Goal: Task Accomplishment & Management: Manage account settings

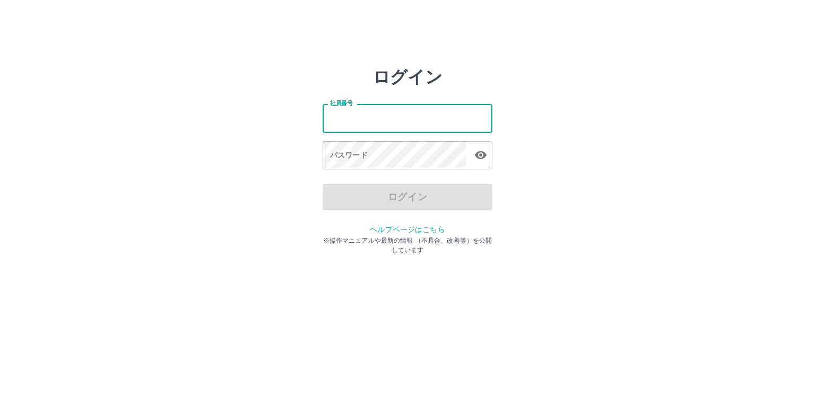
drag, startPoint x: 0, startPoint y: 0, endPoint x: 366, endPoint y: 126, distance: 386.8
click at [366, 126] on input "社員番号" at bounding box center [408, 118] width 170 height 28
drag, startPoint x: 381, startPoint y: 117, endPoint x: 314, endPoint y: 114, distance: 67.0
click at [314, 114] on div "ログイン 社員番号 ******* 社員番号 パスワード パスワード ログイン ヘルプページはこちら ※操作マニュアルや最新の情報 （不具合、改善等）を公開し…" at bounding box center [407, 152] width 637 height 170
type input "*******"
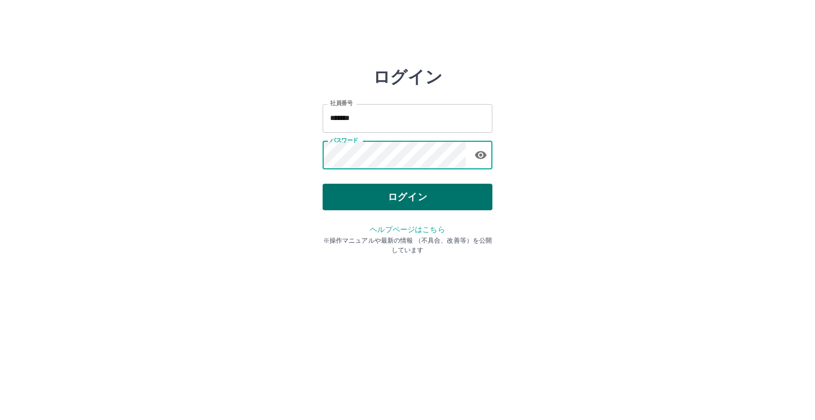
click at [359, 193] on button "ログイン" at bounding box center [408, 197] width 170 height 27
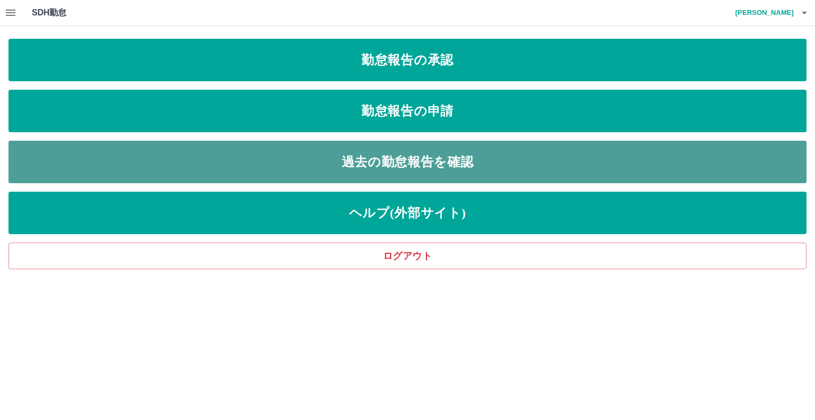
click at [342, 160] on link "過去の勤怠報告を確認" at bounding box center [407, 162] width 798 height 42
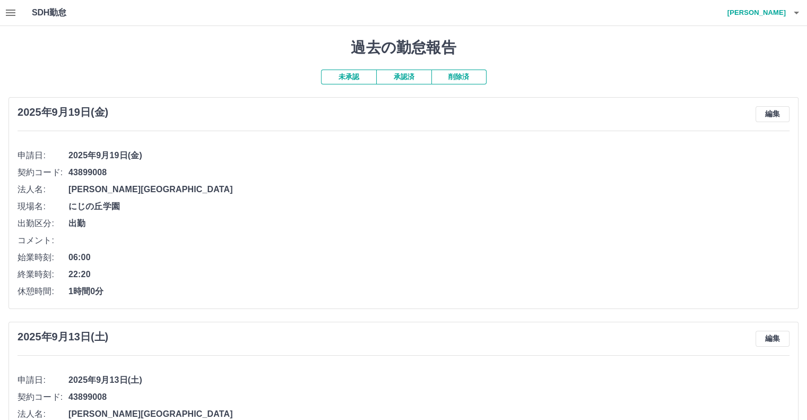
click at [799, 11] on icon "button" at bounding box center [796, 12] width 13 height 13
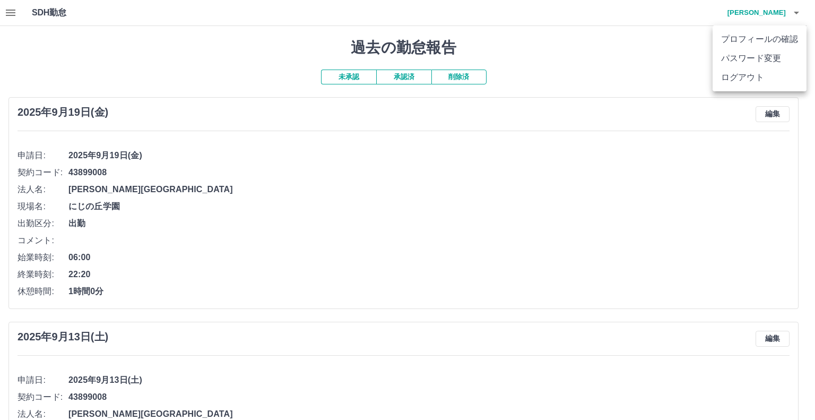
click at [764, 72] on li "ログアウト" at bounding box center [760, 77] width 94 height 19
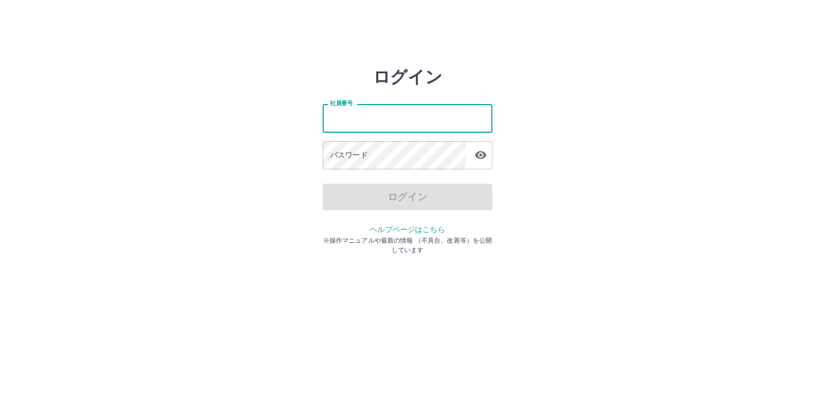
click at [450, 114] on input "社員番号" at bounding box center [408, 118] width 170 height 28
type input "*******"
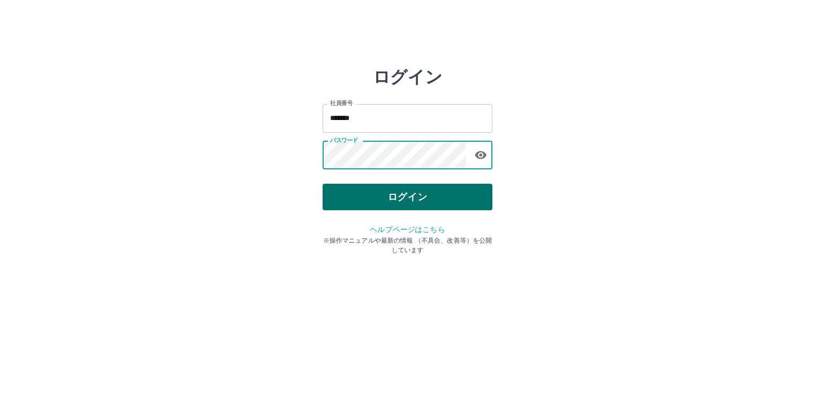
click at [423, 193] on button "ログイン" at bounding box center [408, 197] width 170 height 27
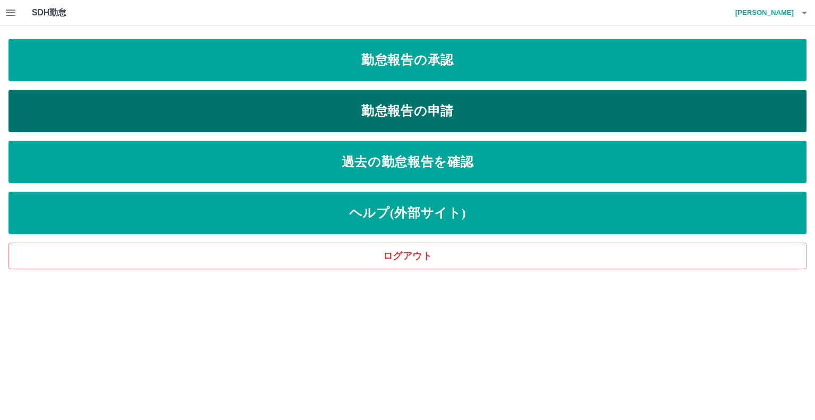
click at [296, 99] on link "勤怠報告の申請" at bounding box center [407, 111] width 798 height 42
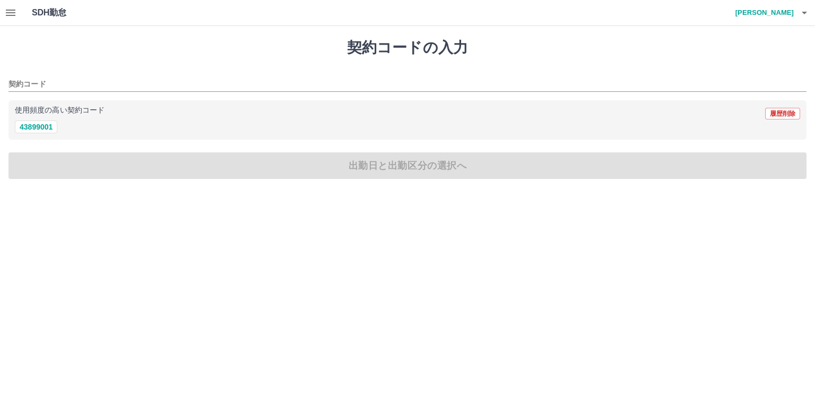
click at [7, 12] on icon "button" at bounding box center [11, 13] width 10 height 6
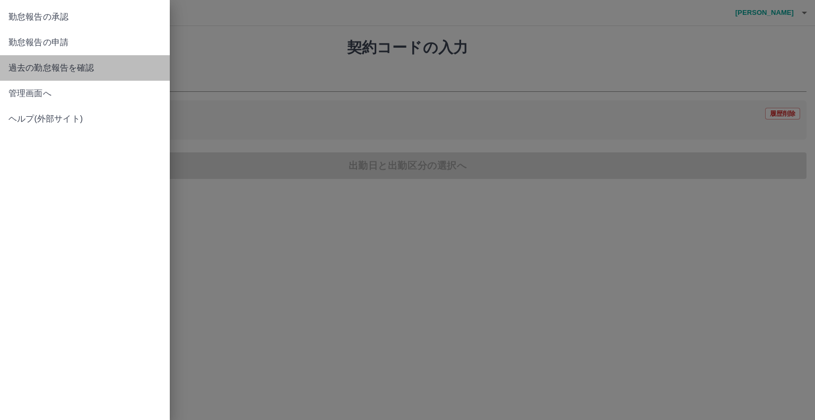
click at [42, 66] on span "過去の勤怠報告を確認" at bounding box center [84, 68] width 153 height 13
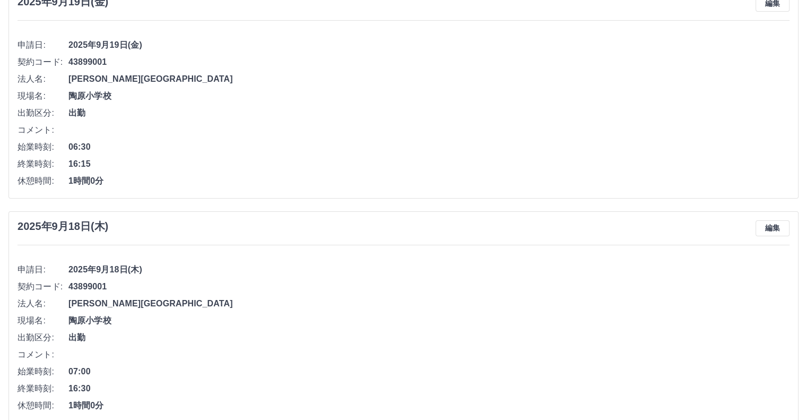
scroll to position [53, 0]
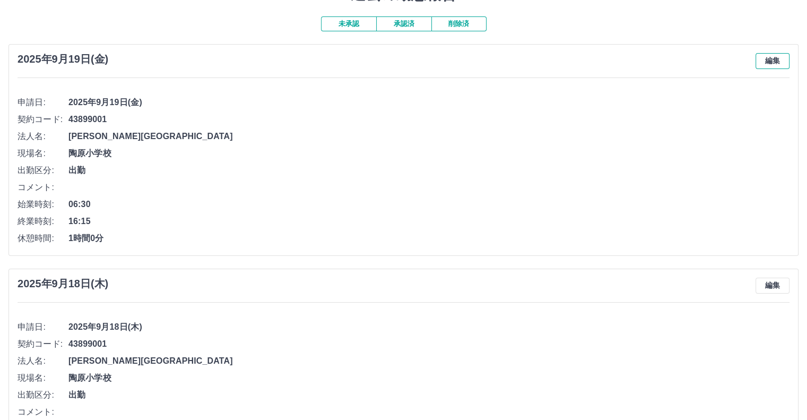
click at [760, 65] on button "編集" at bounding box center [773, 61] width 34 height 16
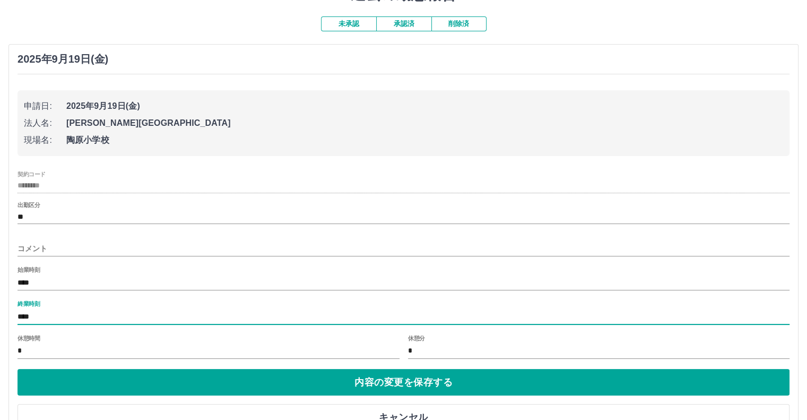
drag, startPoint x: 119, startPoint y: 319, endPoint x: 10, endPoint y: 314, distance: 110.0
click at [10, 314] on div "2025年9月19日(金) 申請日: 2025年9月19日(金) 法人名: 瀬戸市 現場名: 陶原小学校 契約コード ******** 出勤区分 ** コメン…" at bounding box center [403, 241] width 790 height 395
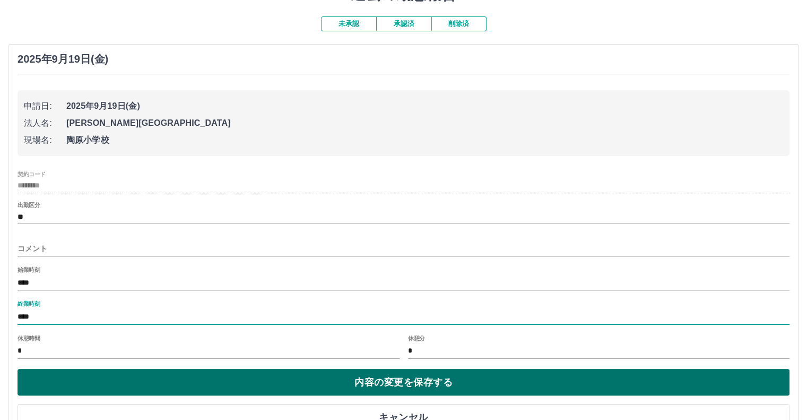
type input "****"
click at [161, 386] on button "内容の変更を保存する" at bounding box center [404, 382] width 772 height 27
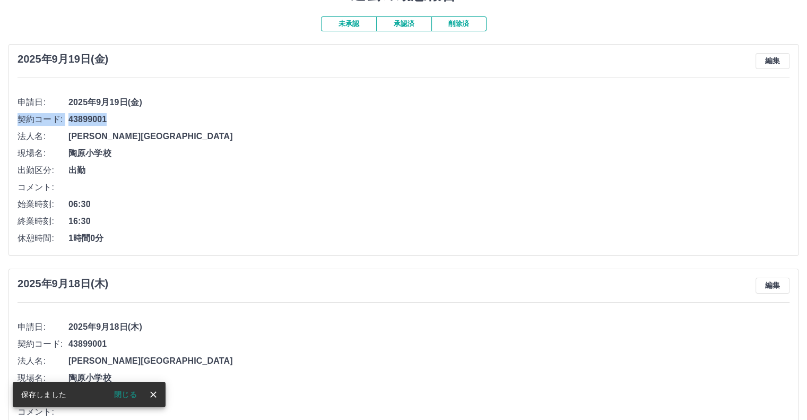
drag, startPoint x: 266, startPoint y: 16, endPoint x: 361, endPoint y: 111, distance: 134.4
click at [361, 111] on ul "申請日: 2025年9月19日(金) 契約コード: 43899001 法人名: 瀬戸市 現場名: 陶原小学校 出勤区分: 出勤 コメント: 始業時刻: 06:…" at bounding box center [404, 167] width 772 height 160
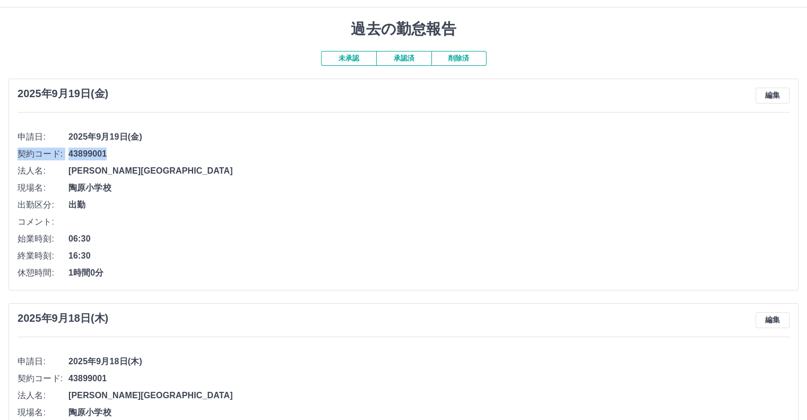
scroll to position [0, 0]
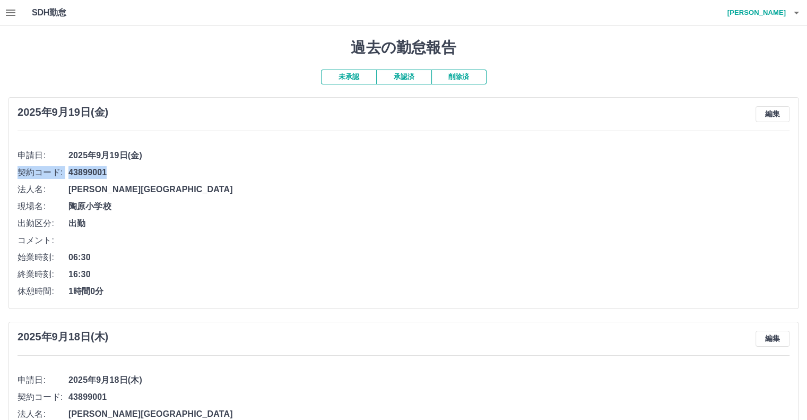
click at [15, 3] on button "button" at bounding box center [10, 12] width 21 height 25
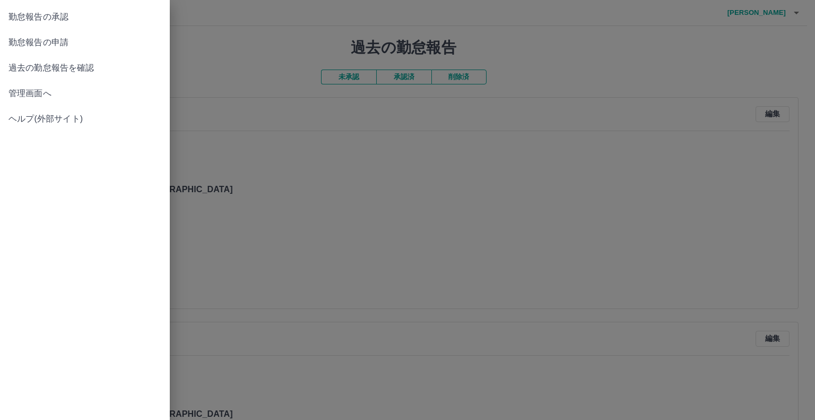
click at [20, 97] on span "管理画面へ" at bounding box center [84, 93] width 153 height 13
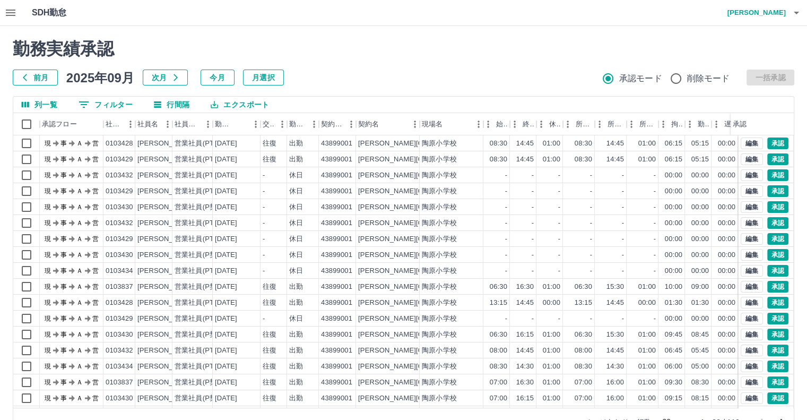
scroll to position [29, 0]
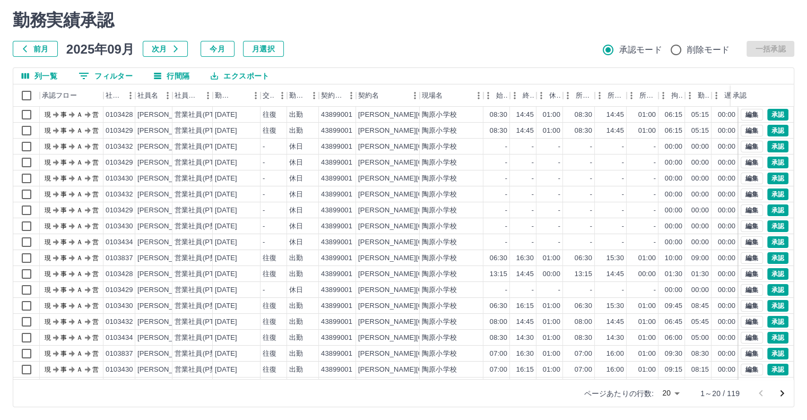
drag, startPoint x: 18, startPoint y: 1, endPoint x: 182, endPoint y: 33, distance: 167.3
click at [182, 33] on div "勤務実績承認 前月 2025年09月 次月 今月 月選択 承認モード 削除モード 一括承認" at bounding box center [404, 33] width 782 height 47
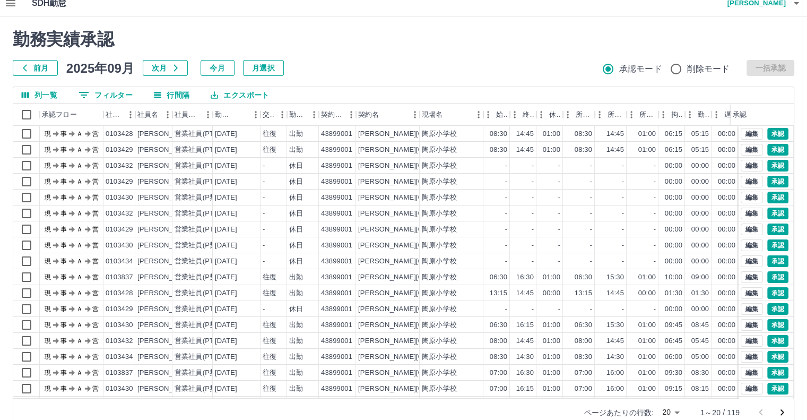
scroll to position [0, 0]
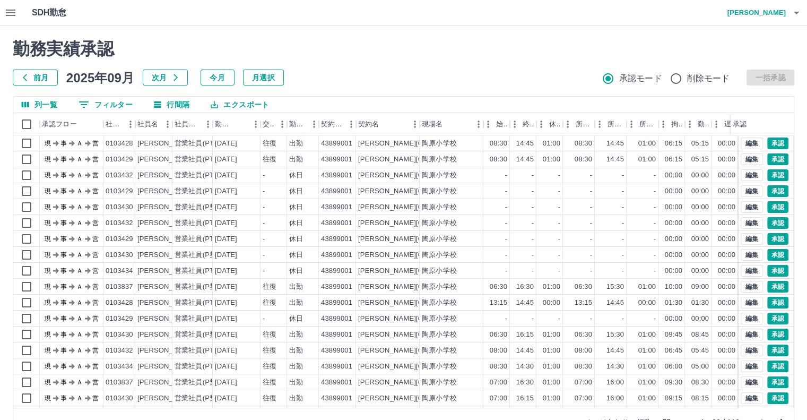
click at [3, 10] on button "button" at bounding box center [10, 12] width 21 height 25
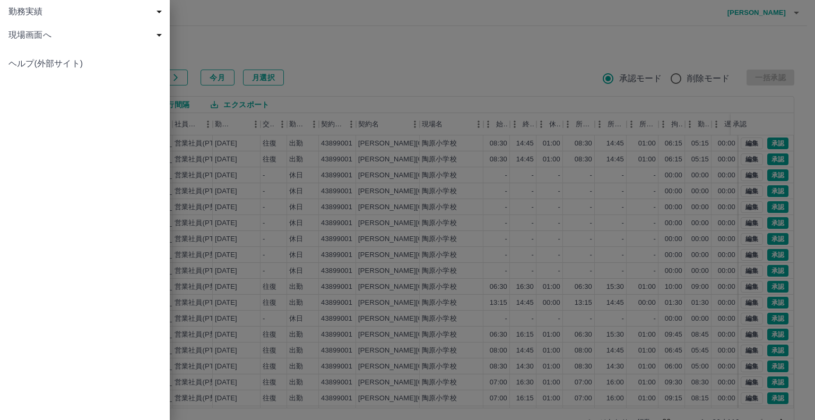
click at [49, 39] on span "現場画面へ" at bounding box center [86, 35] width 157 height 13
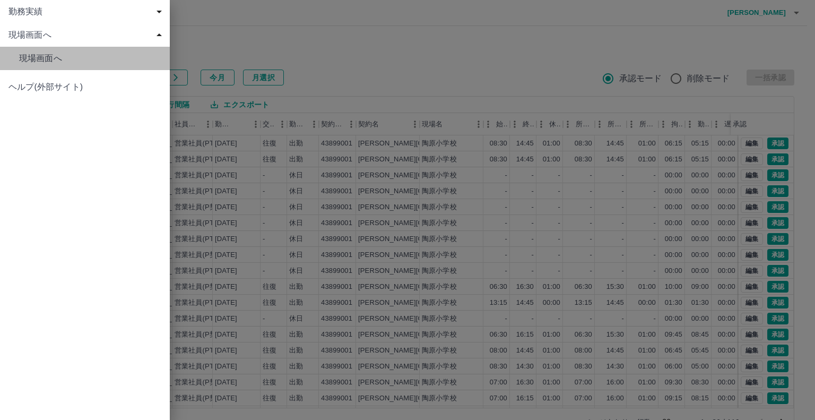
click at [40, 65] on link "現場画面へ" at bounding box center [85, 58] width 170 height 23
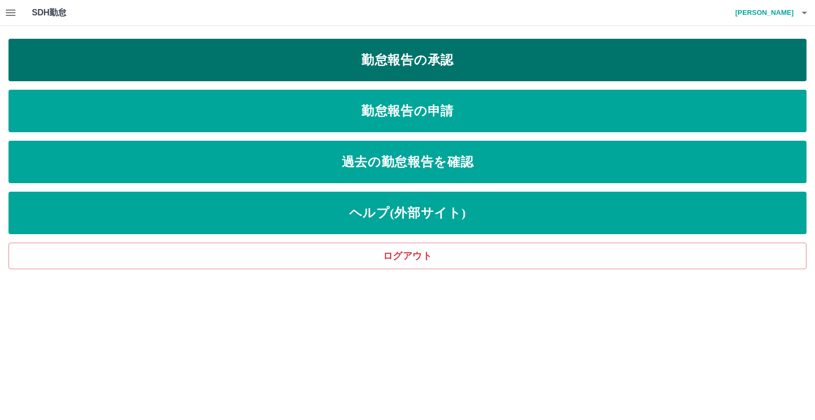
click at [185, 56] on link "勤怠報告の承認" at bounding box center [407, 60] width 798 height 42
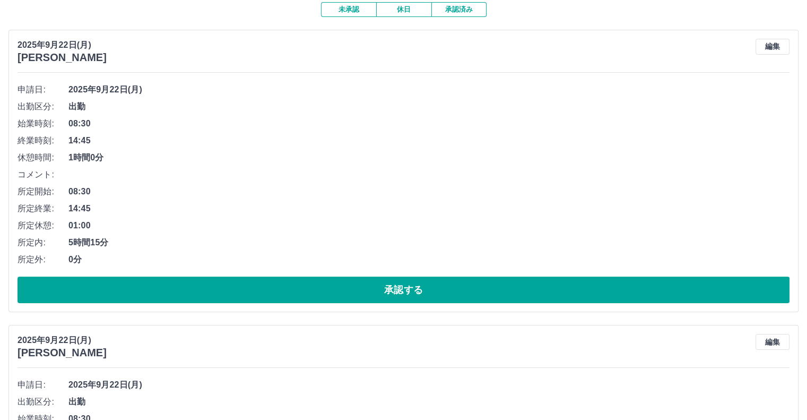
scroll to position [106, 0]
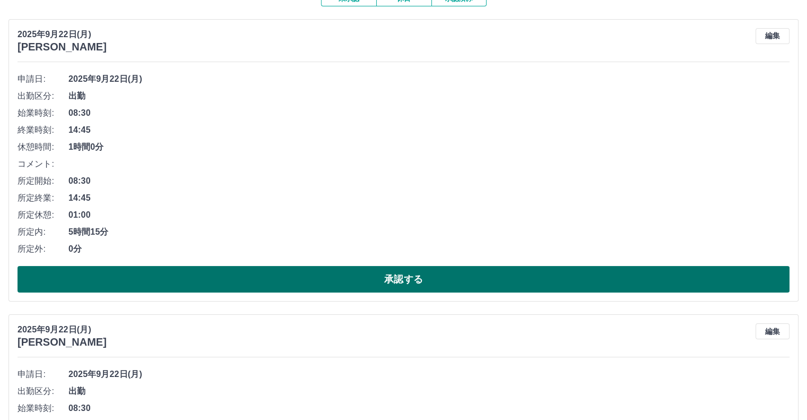
click at [209, 289] on button "承認する" at bounding box center [404, 279] width 772 height 27
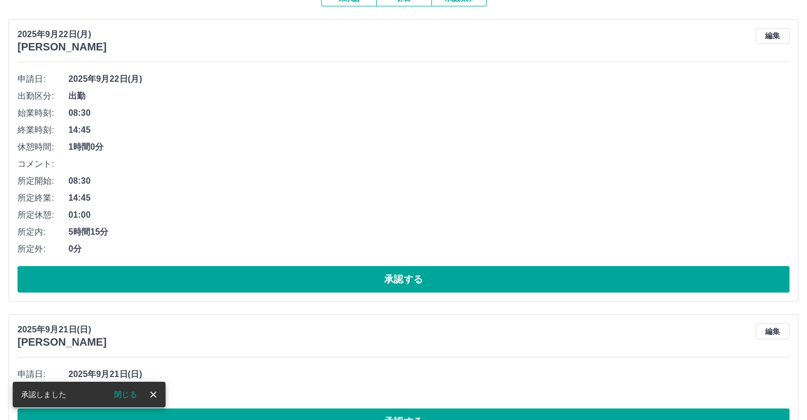
click at [273, 293] on div "2025年9月22日(月) 朝倉　千祥 編集 申請日: 2025年9月22日(月) 出勤区分: 出勤 始業時刻: 08:30 終業時刻: 14:45 休憩時間…" at bounding box center [403, 160] width 790 height 282
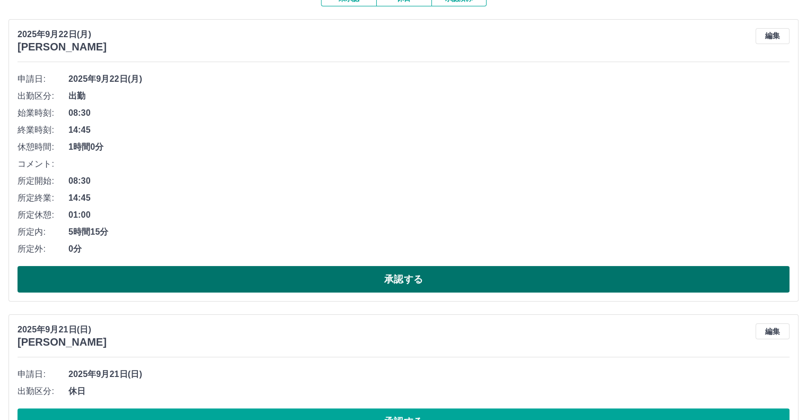
click at [276, 285] on button "承認する" at bounding box center [404, 279] width 772 height 27
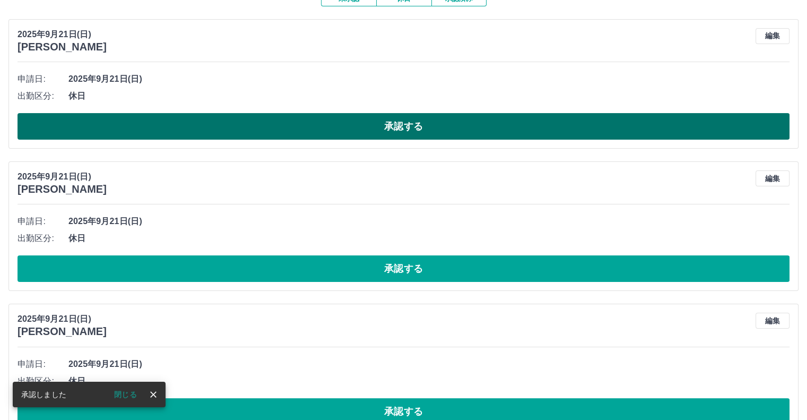
click at [289, 137] on button "承認する" at bounding box center [404, 126] width 772 height 27
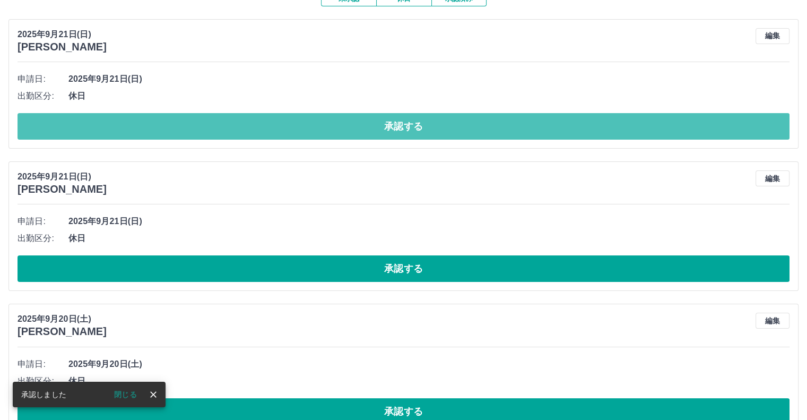
click at [289, 137] on button "承認する" at bounding box center [404, 126] width 772 height 27
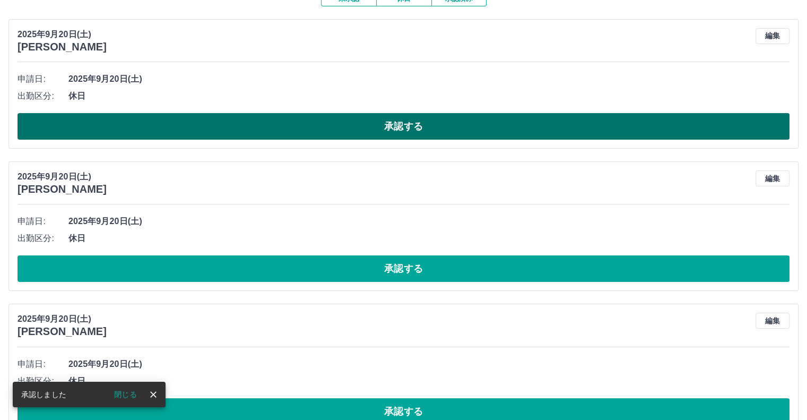
click at [289, 137] on button "承認する" at bounding box center [404, 126] width 772 height 27
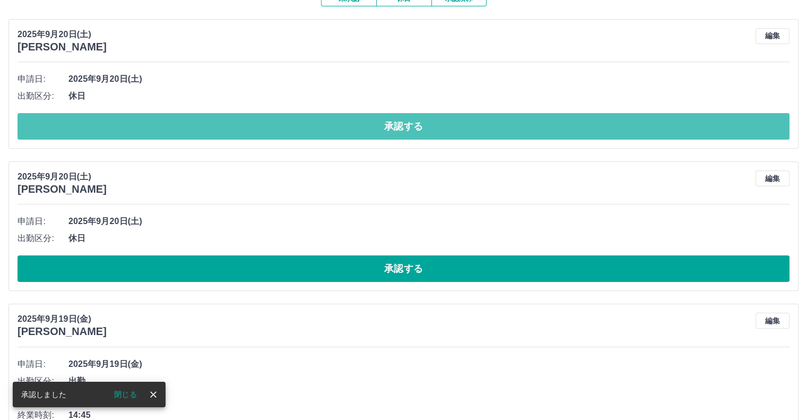
click at [289, 137] on button "承認する" at bounding box center [404, 126] width 772 height 27
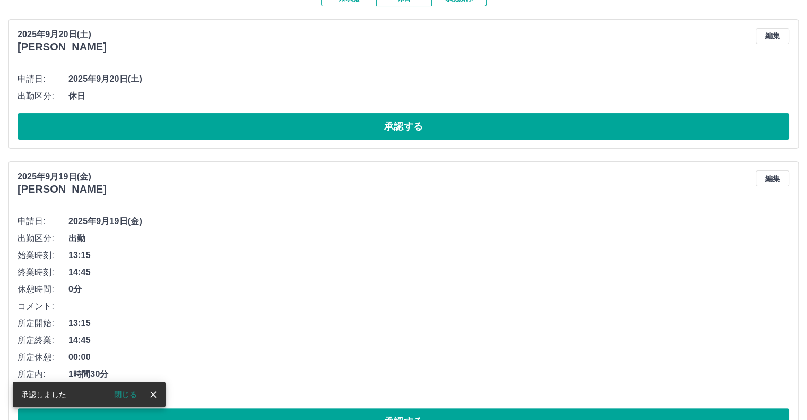
click at [289, 137] on button "承認する" at bounding box center [404, 126] width 772 height 27
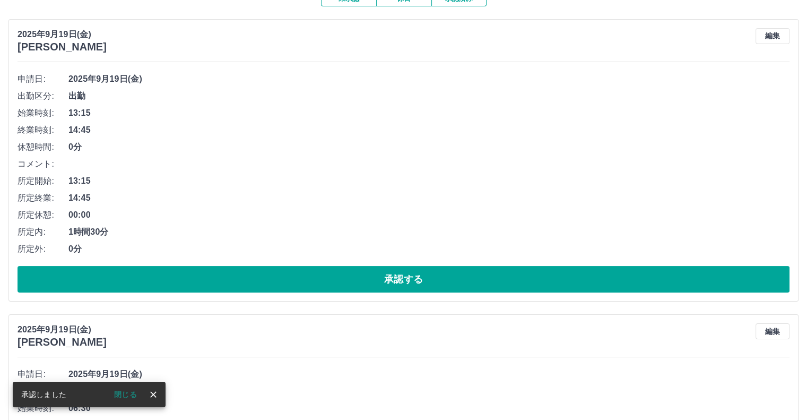
scroll to position [159, 0]
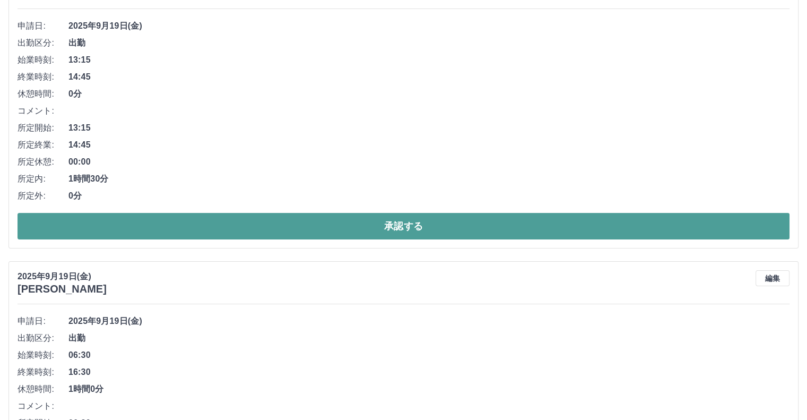
click at [358, 220] on button "承認する" at bounding box center [404, 226] width 772 height 27
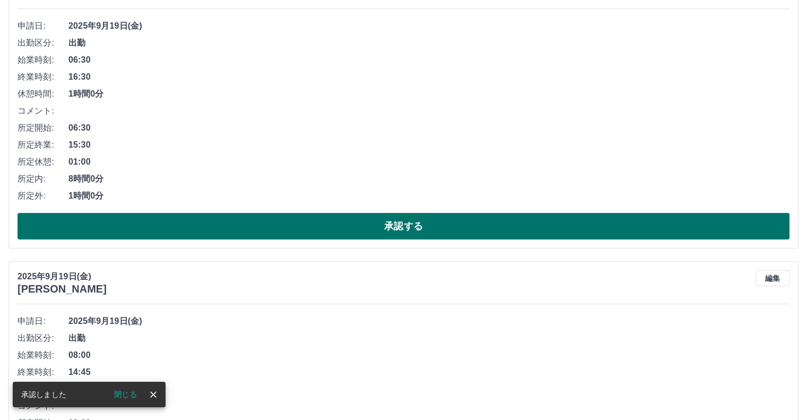
scroll to position [106, 0]
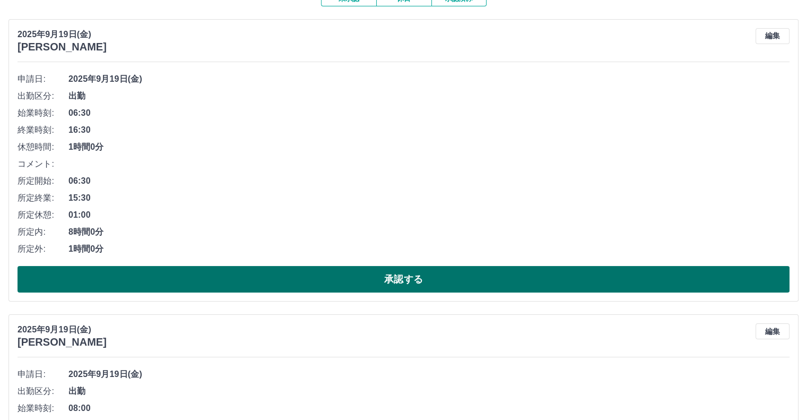
click at [300, 290] on button "承認する" at bounding box center [404, 279] width 772 height 27
click at [300, 283] on button "承認する" at bounding box center [404, 279] width 772 height 27
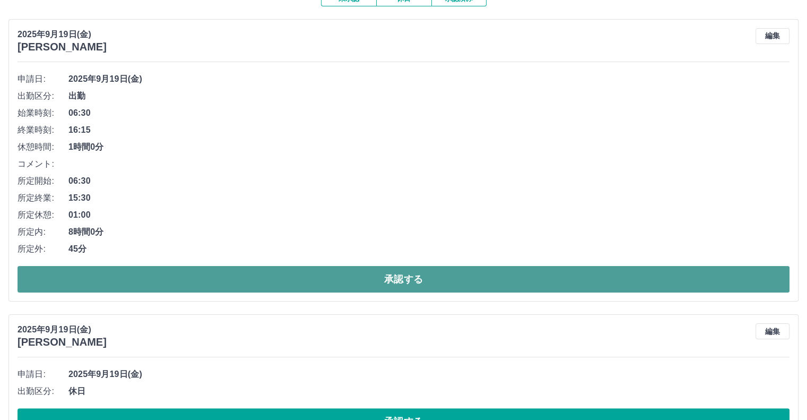
click at [301, 282] on button "承認する" at bounding box center [404, 279] width 772 height 27
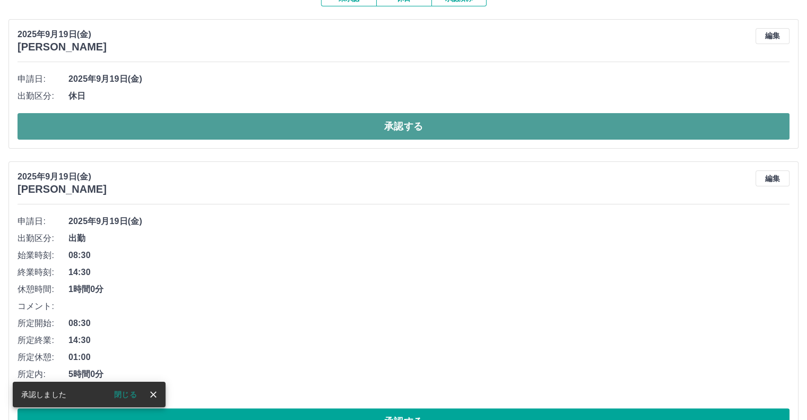
click at [309, 127] on button "承認する" at bounding box center [404, 126] width 772 height 27
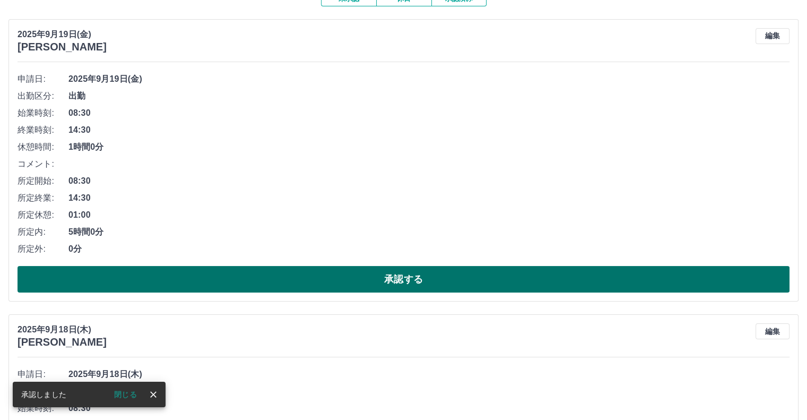
click at [289, 283] on button "承認する" at bounding box center [404, 279] width 772 height 27
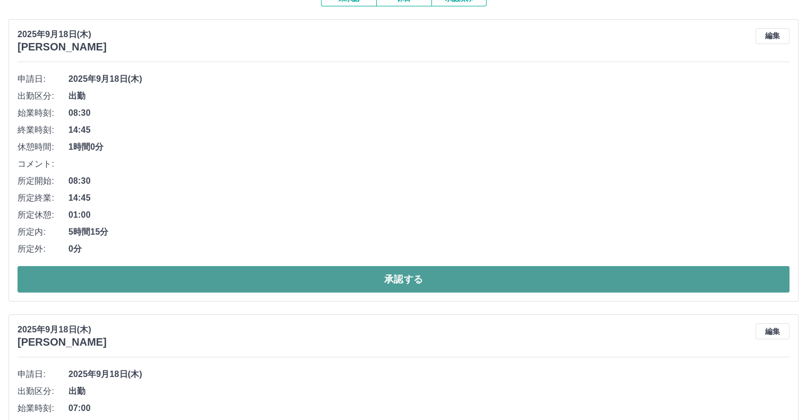
click at [291, 277] on button "承認する" at bounding box center [404, 279] width 772 height 27
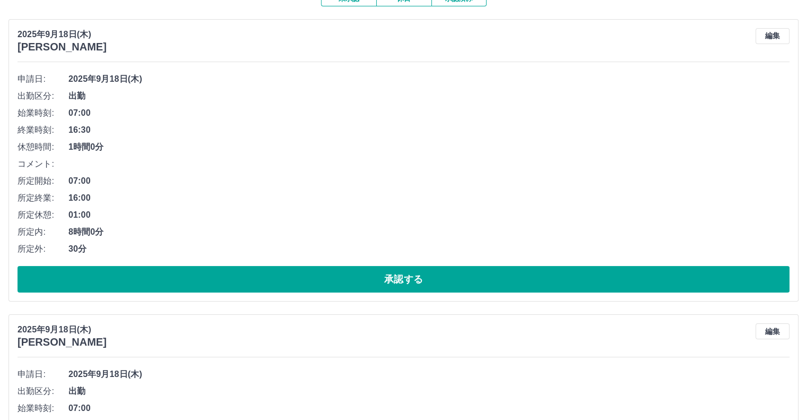
click at [291, 277] on button "承認する" at bounding box center [404, 279] width 772 height 27
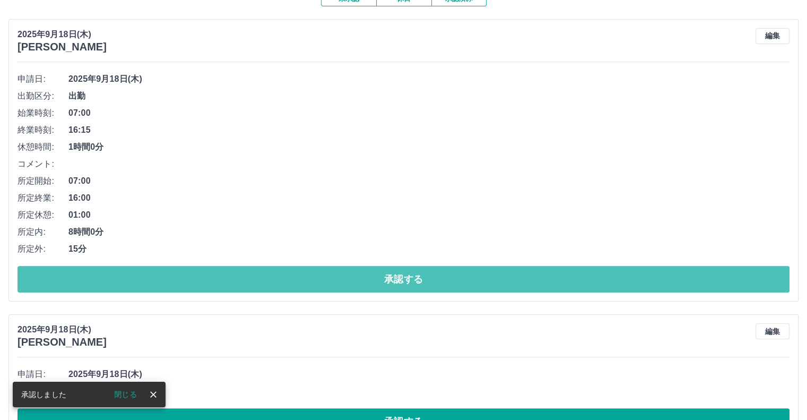
click at [291, 277] on button "承認する" at bounding box center [404, 279] width 772 height 27
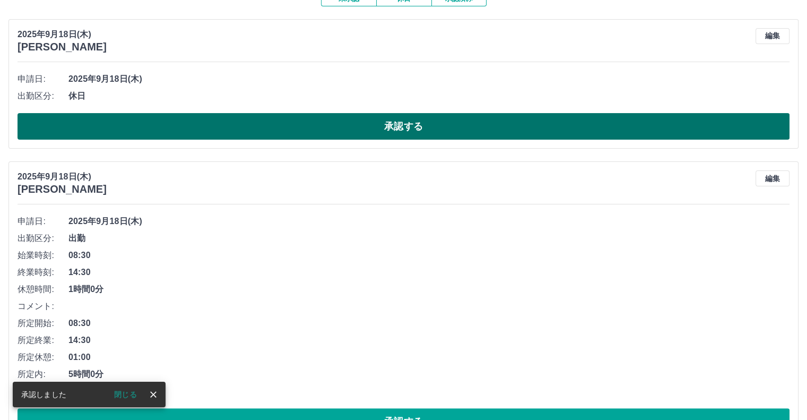
click at [358, 133] on button "承認する" at bounding box center [404, 126] width 772 height 27
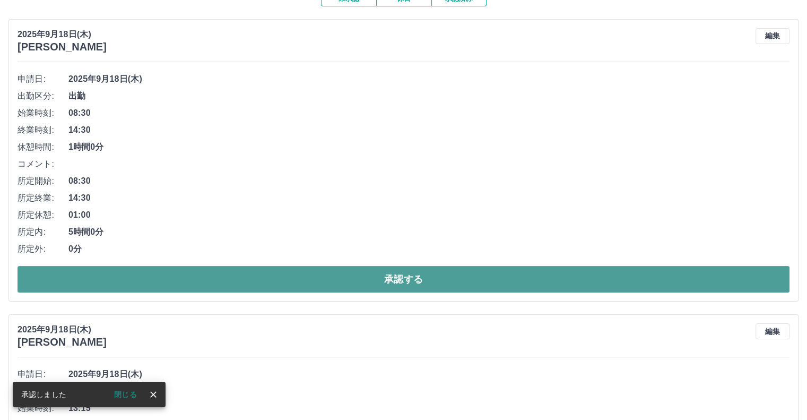
click at [308, 280] on button "承認する" at bounding box center [404, 279] width 772 height 27
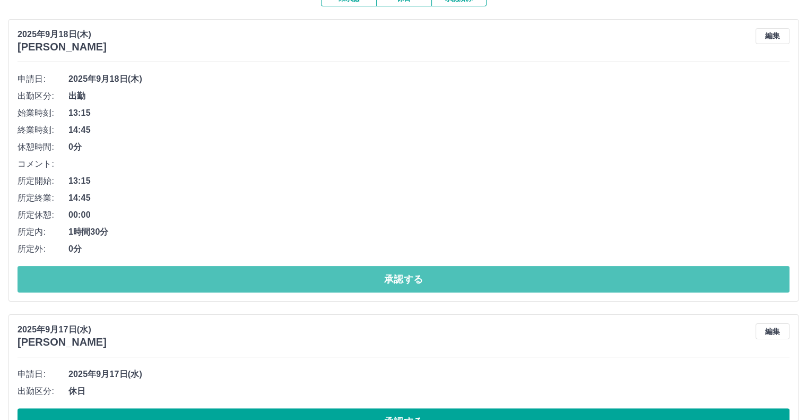
click at [308, 280] on button "承認する" at bounding box center [404, 279] width 772 height 27
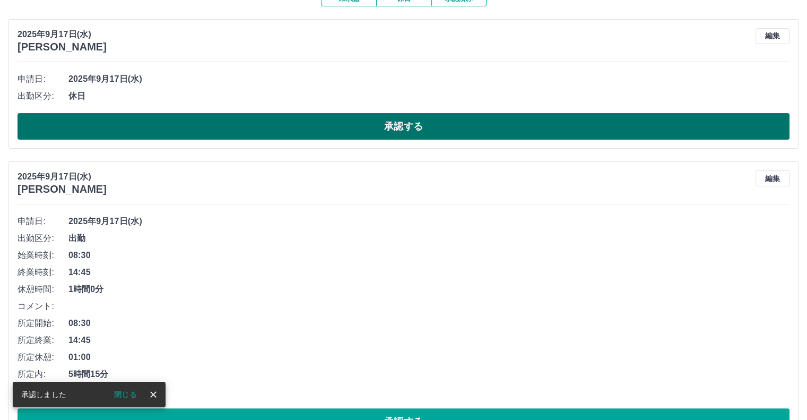
click at [352, 131] on button "承認する" at bounding box center [404, 126] width 772 height 27
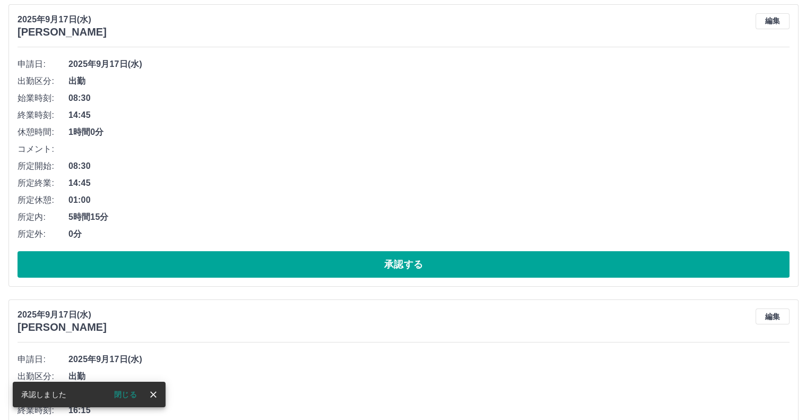
scroll to position [123, 0]
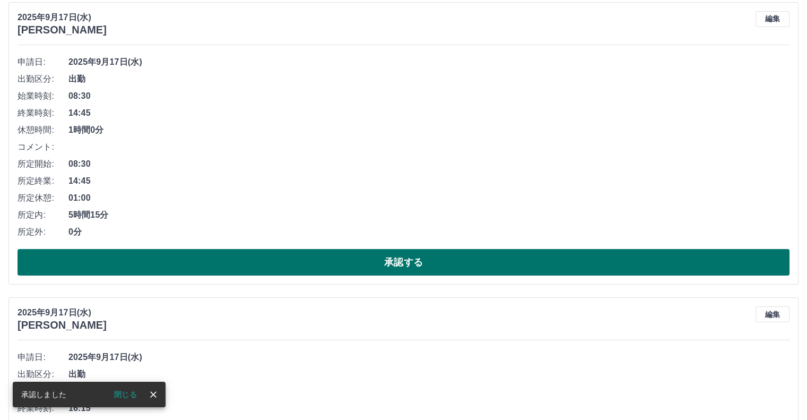
click at [312, 263] on button "承認する" at bounding box center [404, 262] width 772 height 27
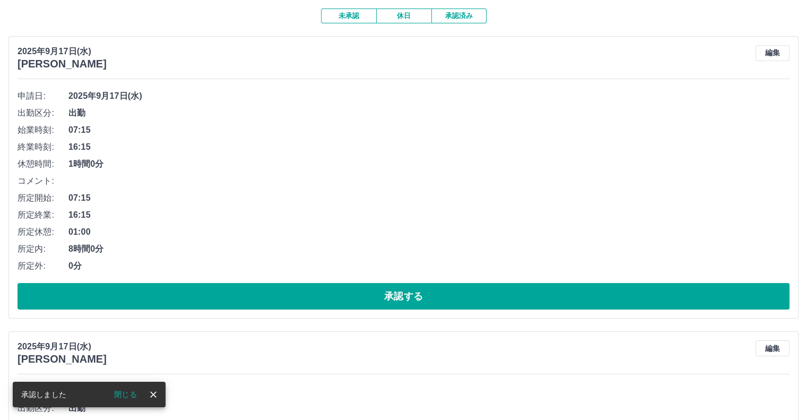
scroll to position [106, 0]
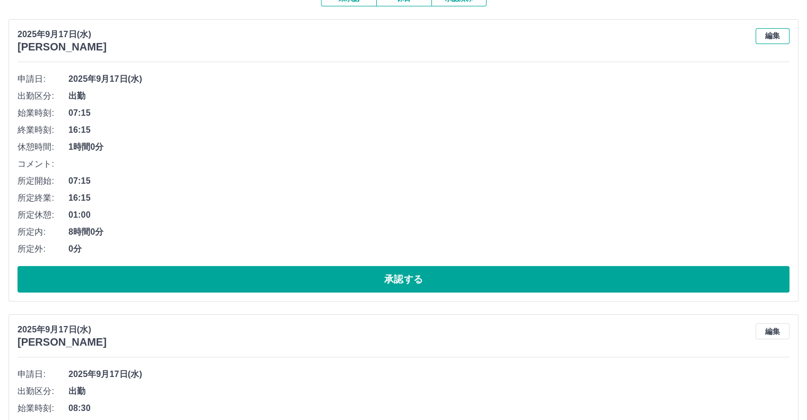
click at [769, 32] on button "編集" at bounding box center [773, 36] width 34 height 16
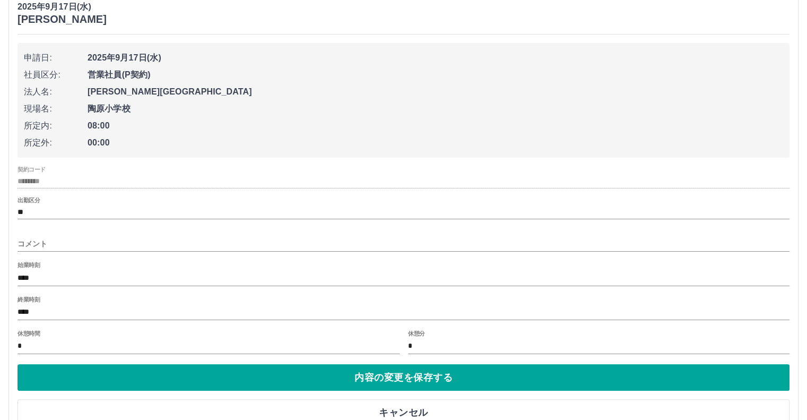
scroll to position [159, 0]
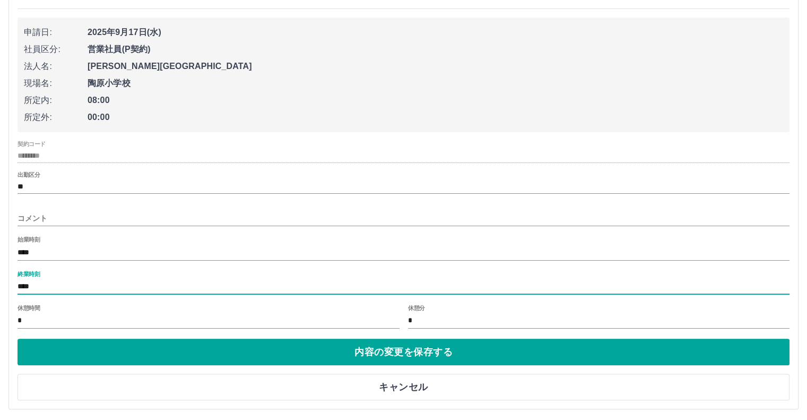
drag, startPoint x: 76, startPoint y: 280, endPoint x: 2, endPoint y: 278, distance: 73.8
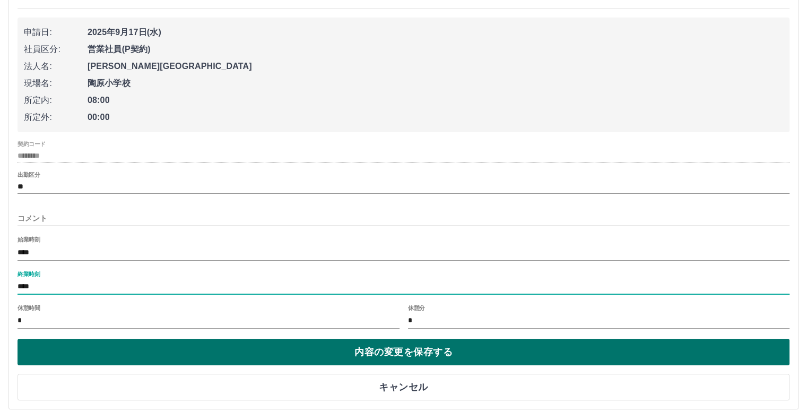
type input "****"
click at [117, 356] on button "内容の変更を保存する" at bounding box center [404, 352] width 772 height 27
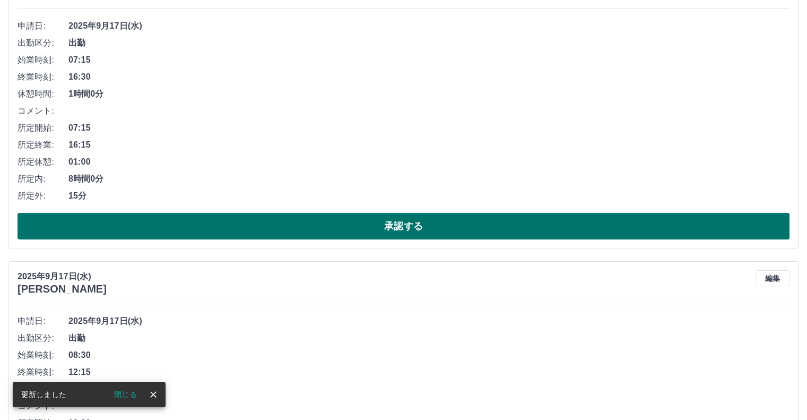
click at [219, 233] on button "承認する" at bounding box center [404, 226] width 772 height 27
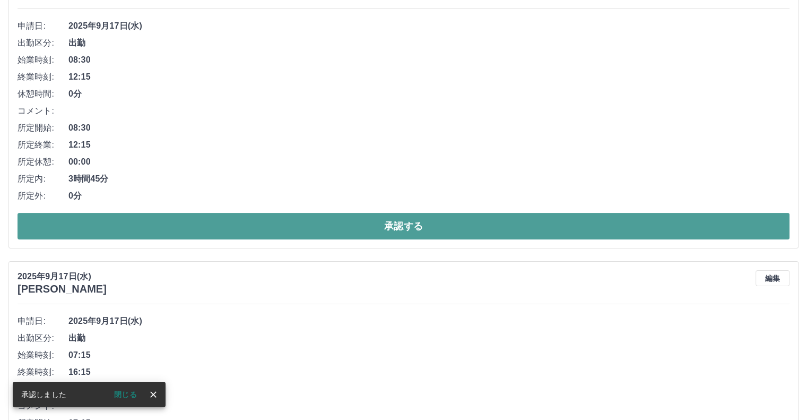
click at [258, 229] on button "承認する" at bounding box center [404, 226] width 772 height 27
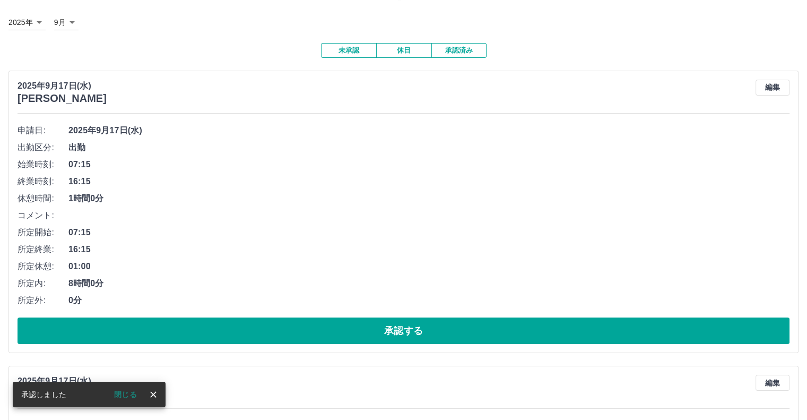
scroll to position [106, 0]
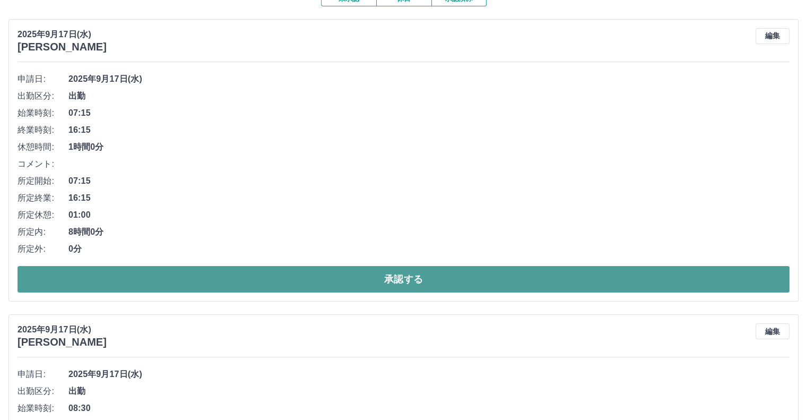
click at [234, 285] on button "承認する" at bounding box center [404, 279] width 772 height 27
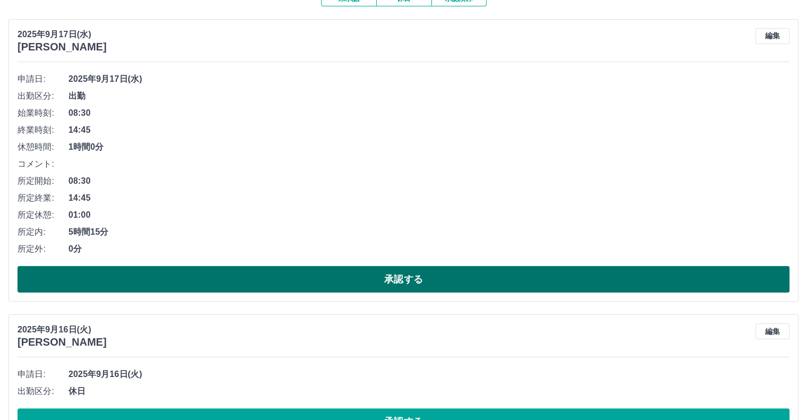
click at [239, 276] on button "承認する" at bounding box center [404, 279] width 772 height 27
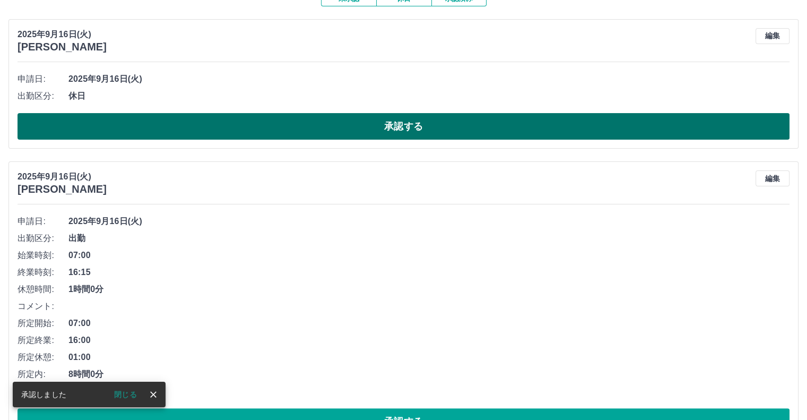
click at [303, 131] on button "承認する" at bounding box center [404, 126] width 772 height 27
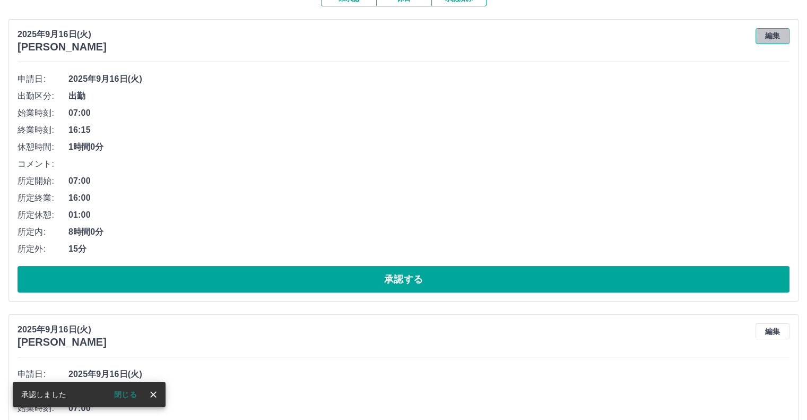
click at [777, 39] on button "編集" at bounding box center [773, 36] width 34 height 16
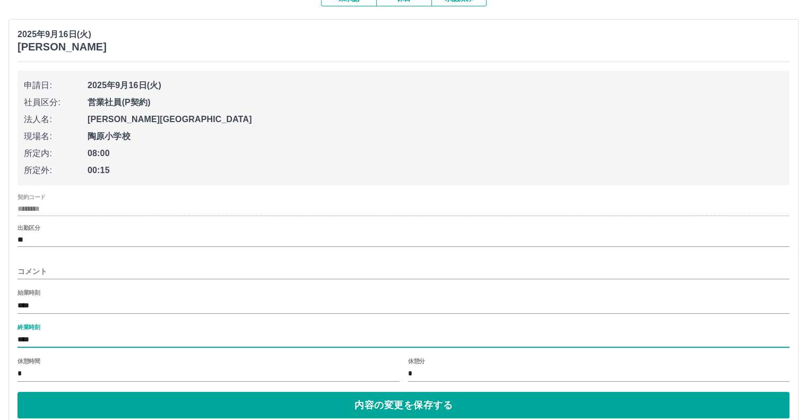
drag, startPoint x: 114, startPoint y: 342, endPoint x: 2, endPoint y: 339, distance: 112.0
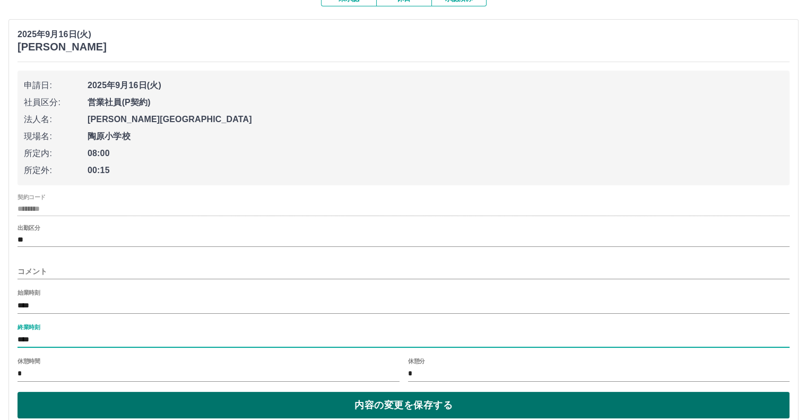
type input "****"
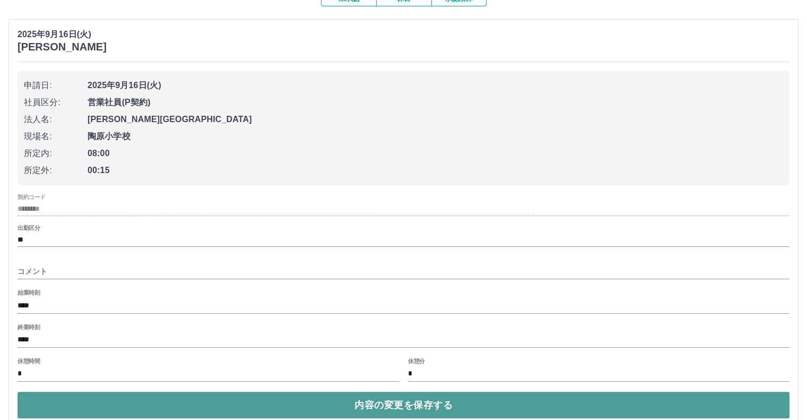
click at [157, 410] on button "内容の変更を保存する" at bounding box center [404, 405] width 772 height 27
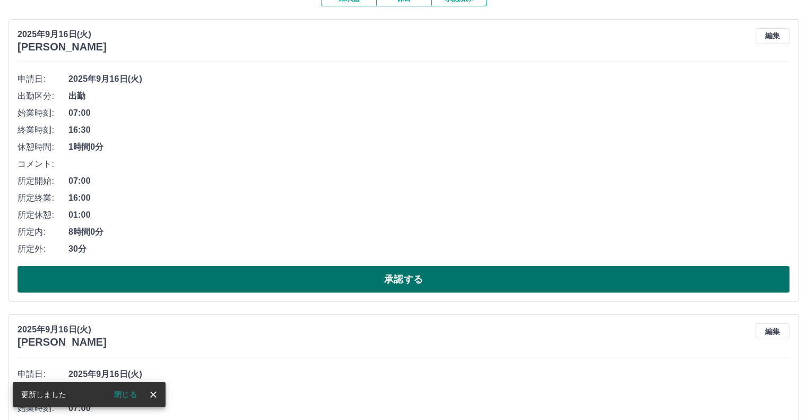
click at [404, 284] on button "承認する" at bounding box center [404, 279] width 772 height 27
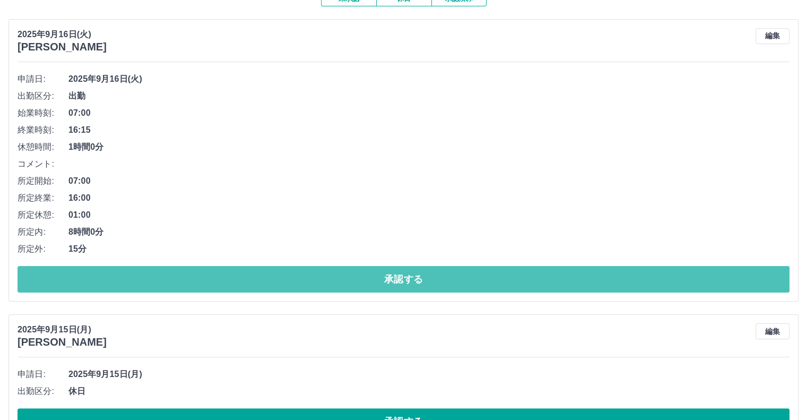
click at [403, 284] on button "承認する" at bounding box center [404, 279] width 772 height 27
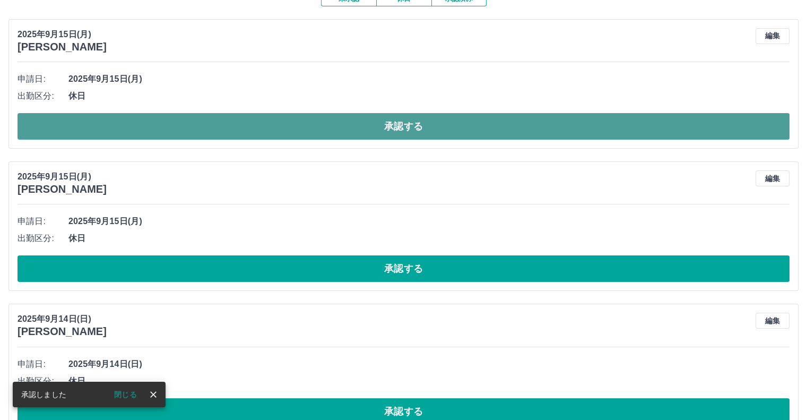
click at [413, 118] on button "承認する" at bounding box center [404, 126] width 772 height 27
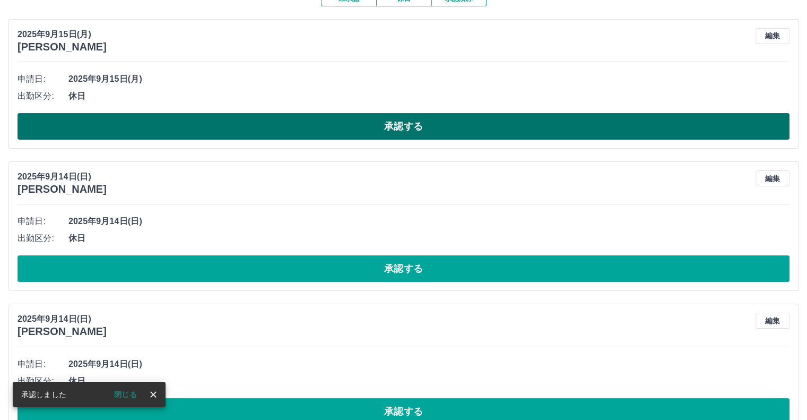
click at [411, 122] on button "承認する" at bounding box center [404, 126] width 772 height 27
click at [408, 125] on button "承認する" at bounding box center [404, 126] width 772 height 27
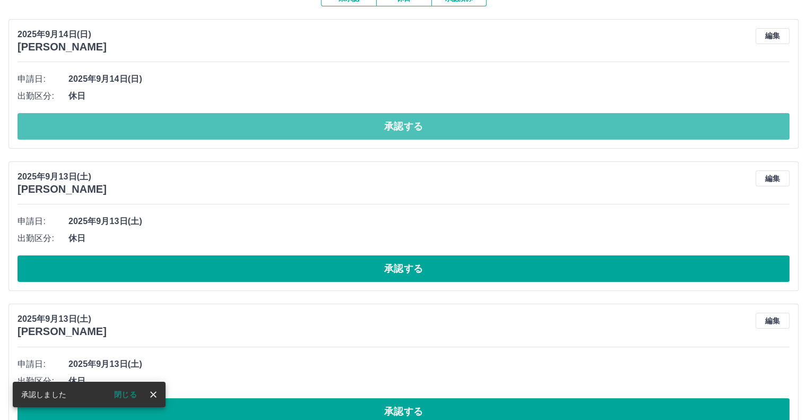
click at [408, 125] on button "承認する" at bounding box center [404, 126] width 772 height 27
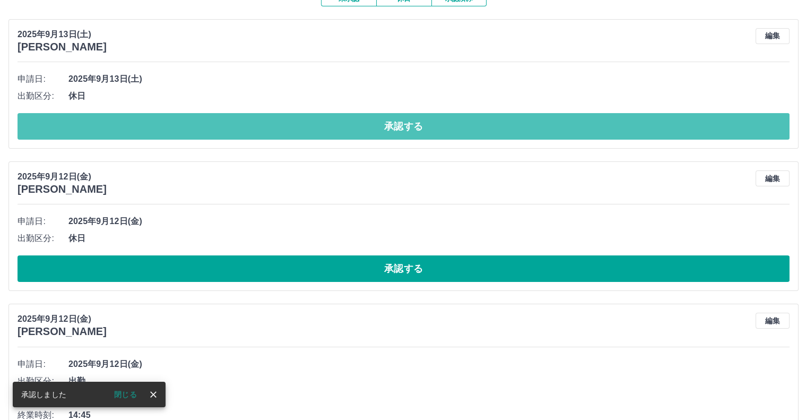
click at [408, 125] on button "承認する" at bounding box center [404, 126] width 772 height 27
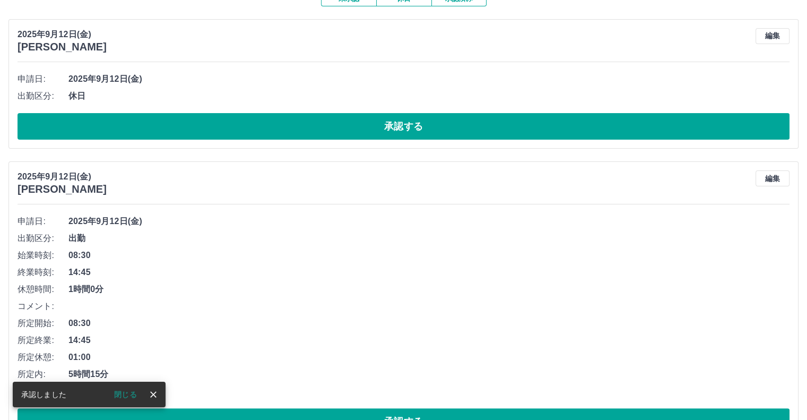
click at [408, 125] on button "承認する" at bounding box center [404, 126] width 772 height 27
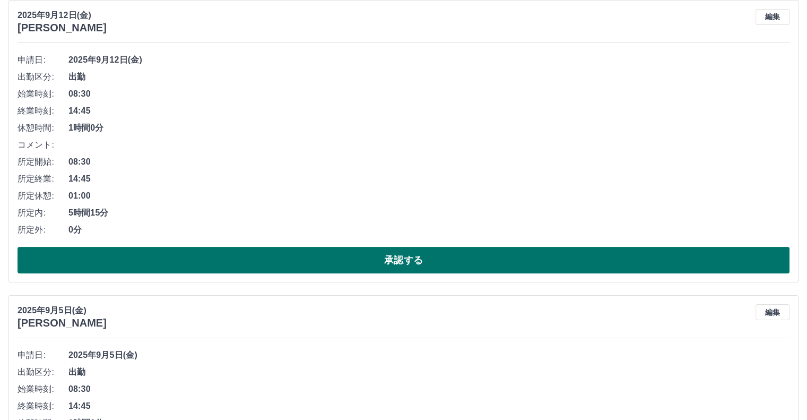
scroll to position [159, 0]
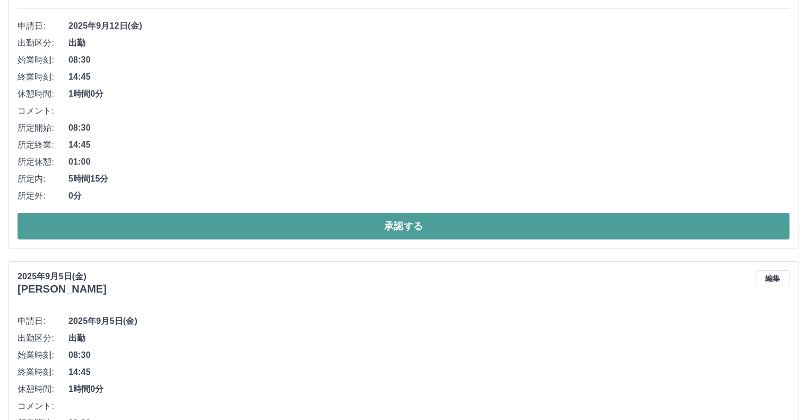
click at [395, 231] on button "承認する" at bounding box center [404, 226] width 772 height 27
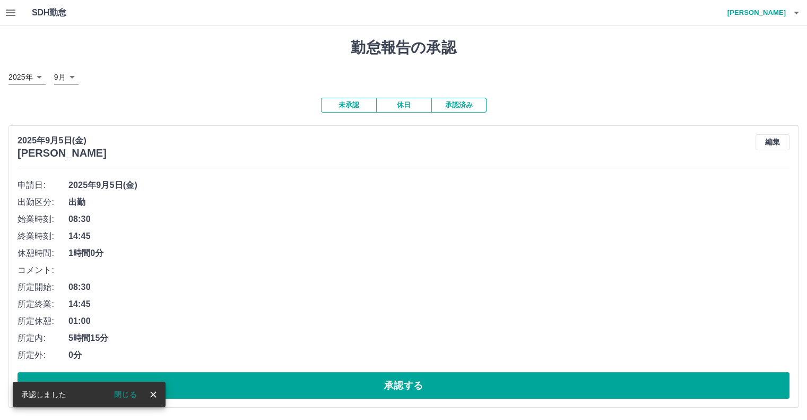
scroll to position [1, 0]
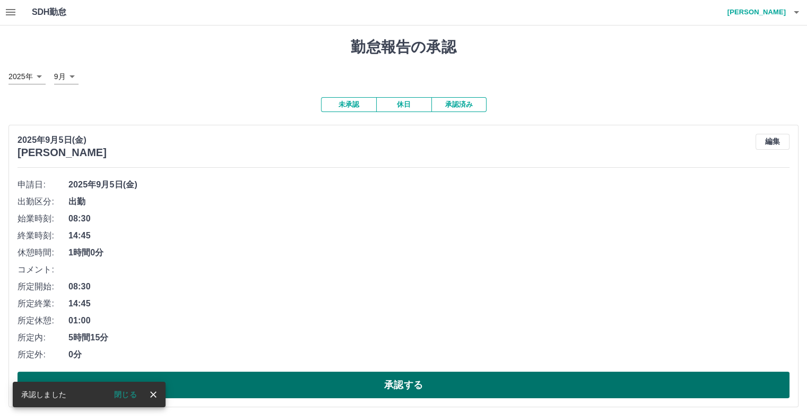
click at [415, 386] on button "承認する" at bounding box center [404, 385] width 772 height 27
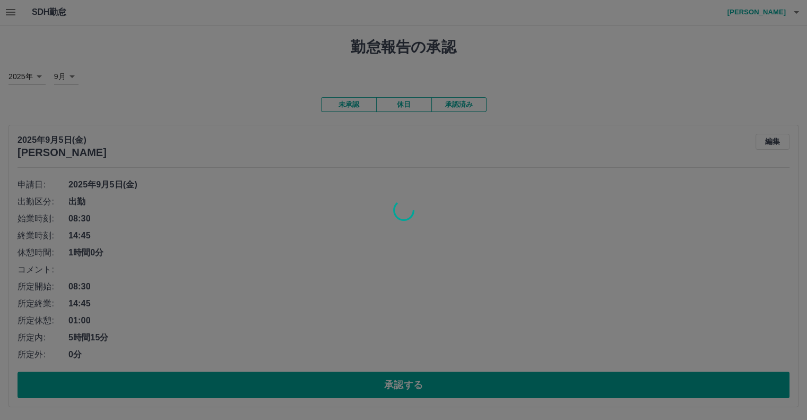
scroll to position [0, 0]
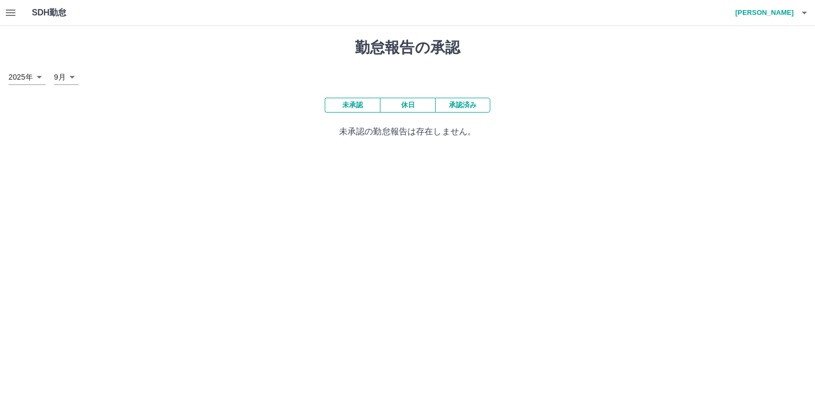
click at [12, 21] on button "button" at bounding box center [10, 12] width 21 height 25
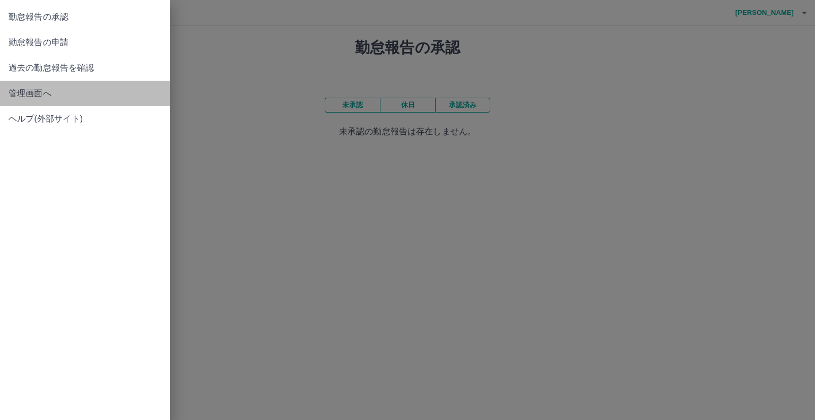
click at [61, 90] on span "管理画面へ" at bounding box center [84, 93] width 153 height 13
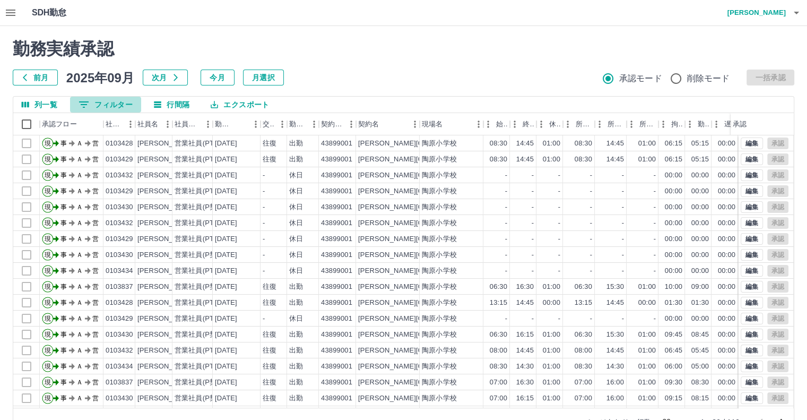
click at [98, 105] on button "0 フィルター" at bounding box center [105, 105] width 71 height 16
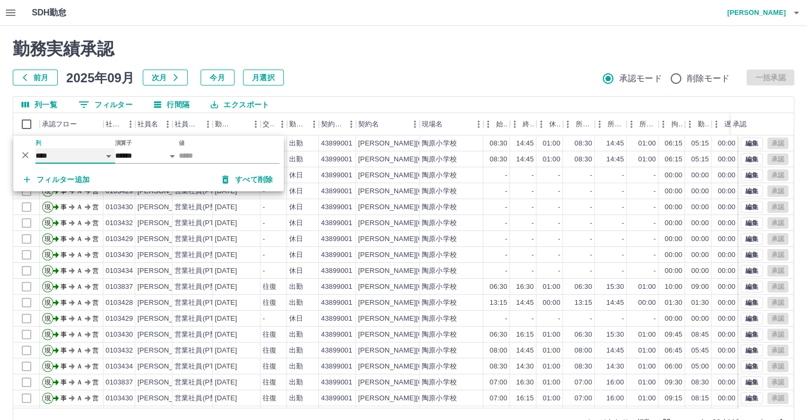
click at [62, 158] on select "**** *** **** *** *** **** ***** *** *** ** ** ** **** **** **** ** ** *** ****…" at bounding box center [76, 155] width 80 height 15
click at [62, 152] on select "**** *** **** *** *** **** ***** *** *** ** ** ** **** **** **** ** ** *** ****…" at bounding box center [76, 155] width 80 height 15
click at [63, 151] on select "**** *** **** *** *** **** ***** *** *** ** ** ** **** **** **** ** ** *** ****…" at bounding box center [76, 155] width 80 height 15
click at [36, 148] on select "**** *** **** *** *** **** ***** *** *** ** ** ** **** **** **** ** ** *** ****…" at bounding box center [76, 155] width 80 height 15
click at [150, 152] on select "****** *******" at bounding box center [147, 155] width 64 height 15
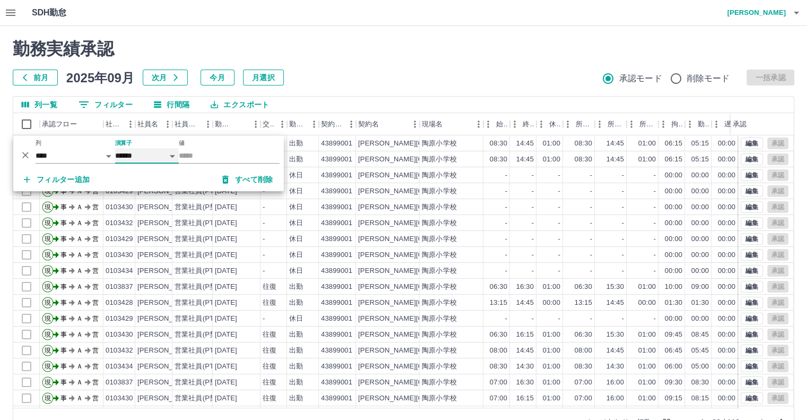
click at [150, 152] on select "****** *******" at bounding box center [147, 155] width 64 height 15
click at [180, 152] on input "値" at bounding box center [229, 155] width 101 height 15
click at [197, 152] on input "値" at bounding box center [229, 155] width 101 height 15
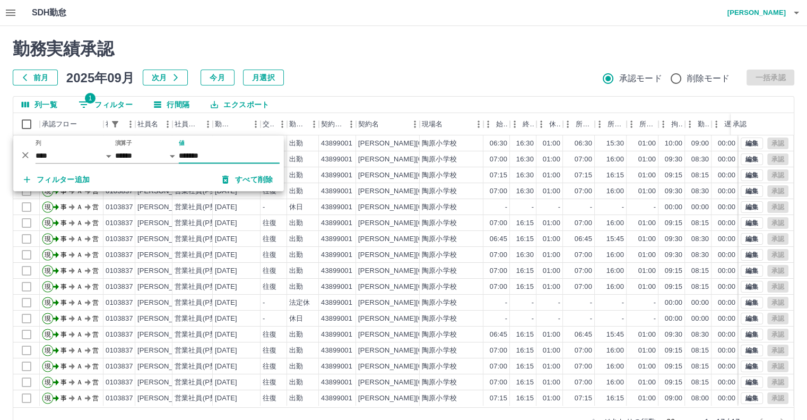
type input "*******"
click at [358, 61] on div "勤務実績承認 前月 2025年09月 次月 今月 月選択 承認モード 削除モード 一括承認" at bounding box center [404, 62] width 782 height 47
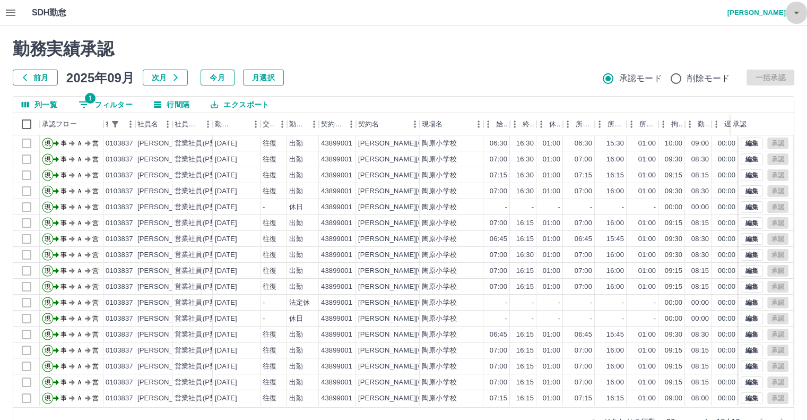
click at [804, 19] on button "button" at bounding box center [796, 12] width 21 height 25
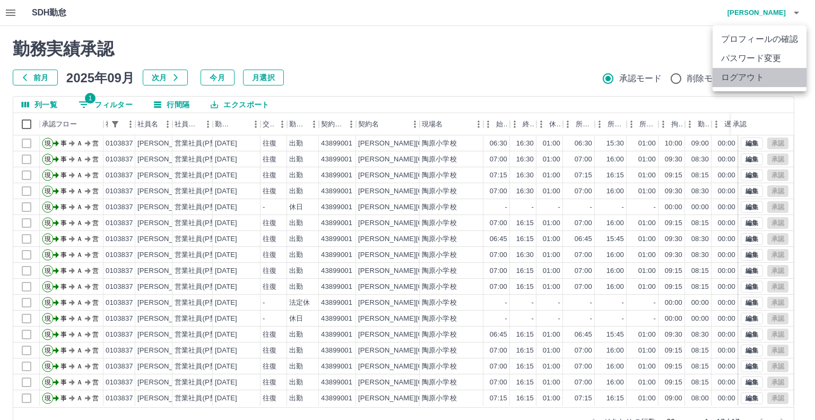
click at [775, 85] on li "ログアウト" at bounding box center [760, 77] width 94 height 19
